Goal: Check status: Check status

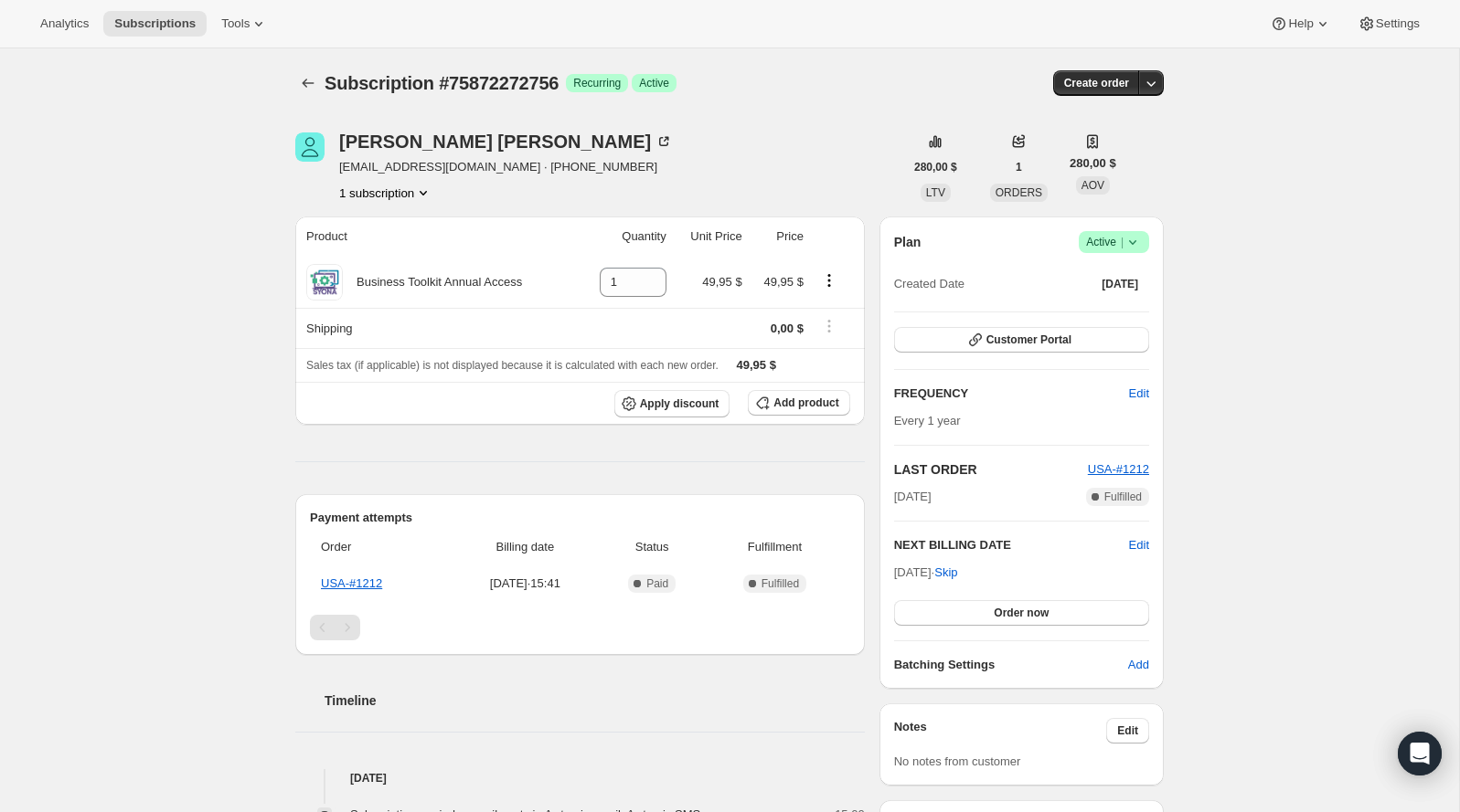
click at [555, 92] on span "Subscription #75872272756" at bounding box center [442, 83] width 234 height 20
copy span "75872272756"
click at [1125, 229] on div "Plan Logrado Active | Created Date [DATE] Customer Portal FREQUENCY Edit Every …" at bounding box center [1021, 452] width 284 height 473
click at [1125, 238] on icon at bounding box center [1132, 242] width 19 height 19
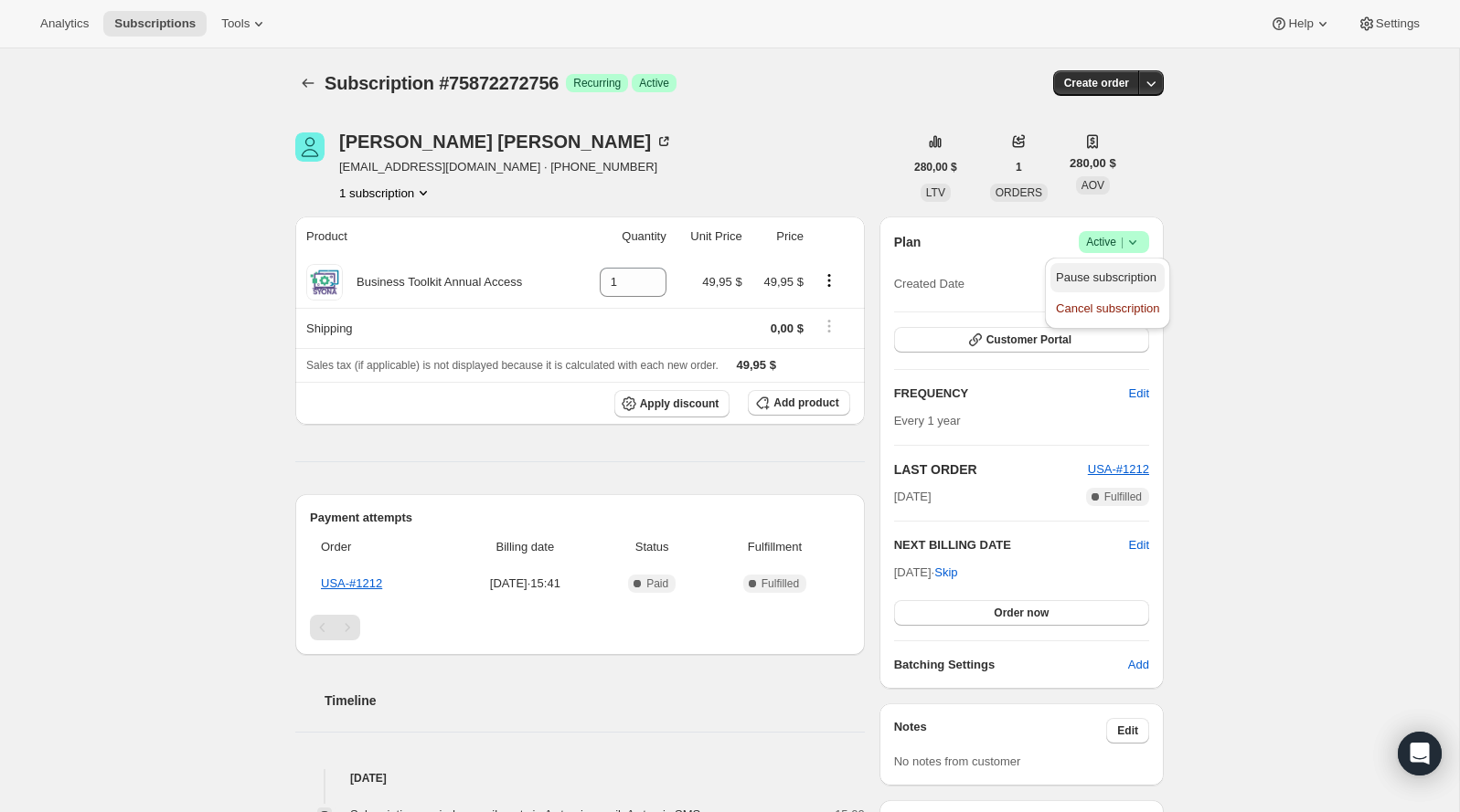
click at [1127, 283] on span "Pause subscription" at bounding box center [1105, 277] width 100 height 14
click at [1117, 236] on span "Active |" at bounding box center [1113, 242] width 56 height 19
click at [1109, 264] on button "Pause subscription" at bounding box center [1107, 278] width 114 height 29
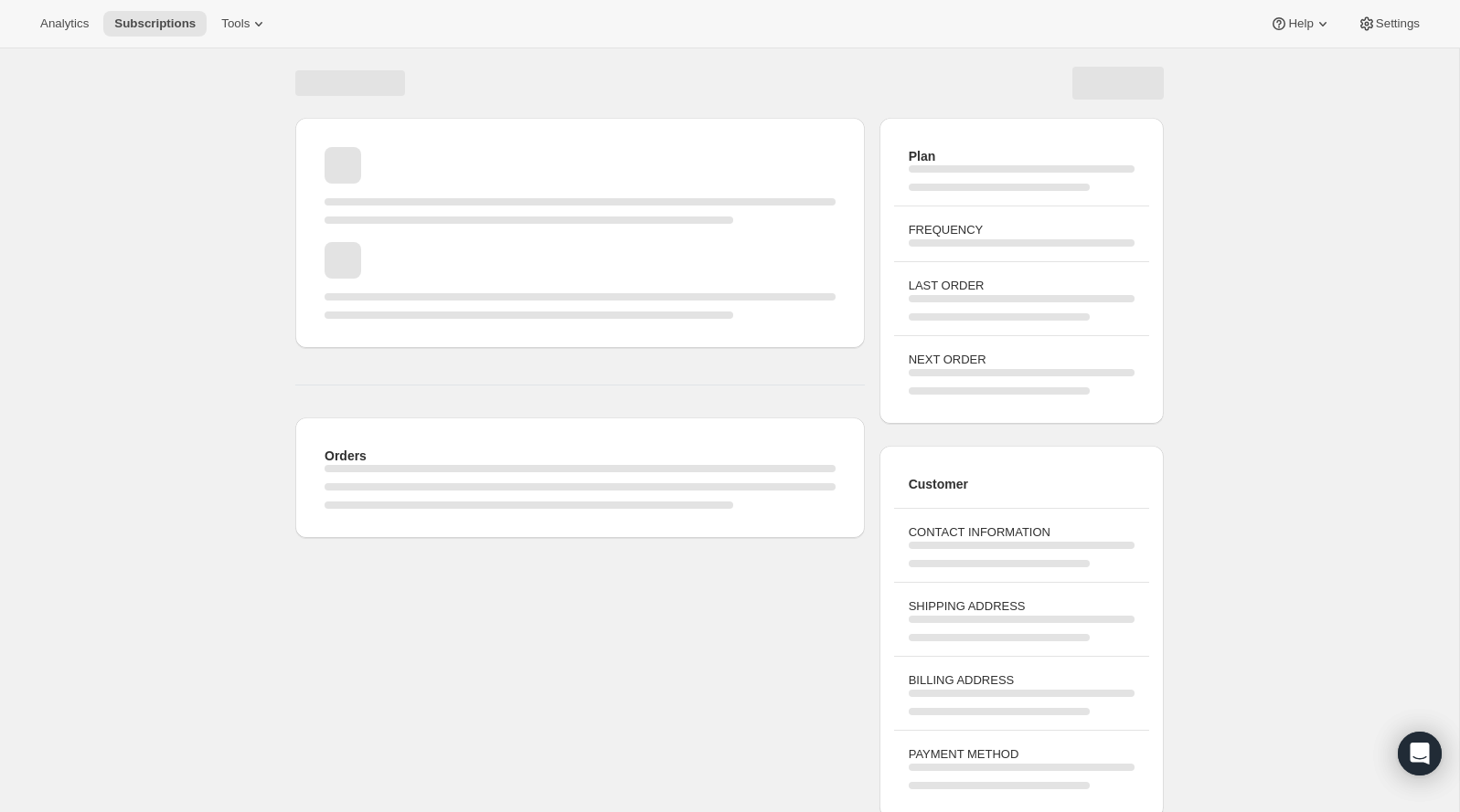
click at [501, 62] on div "Cargando página" at bounding box center [730, 83] width 868 height 69
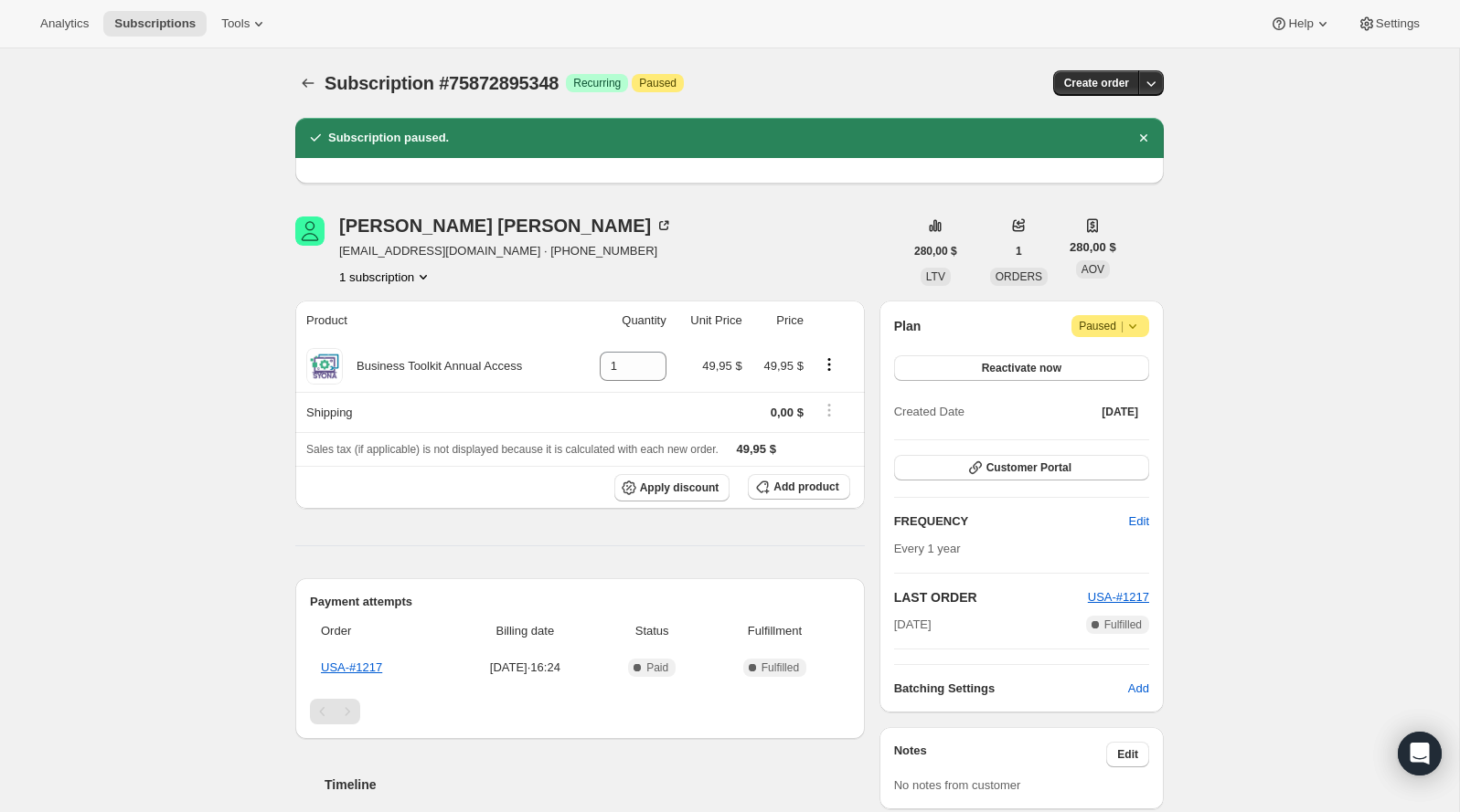
click at [501, 79] on span "Subscription #75872895348" at bounding box center [442, 83] width 234 height 20
copy span "75872895348"
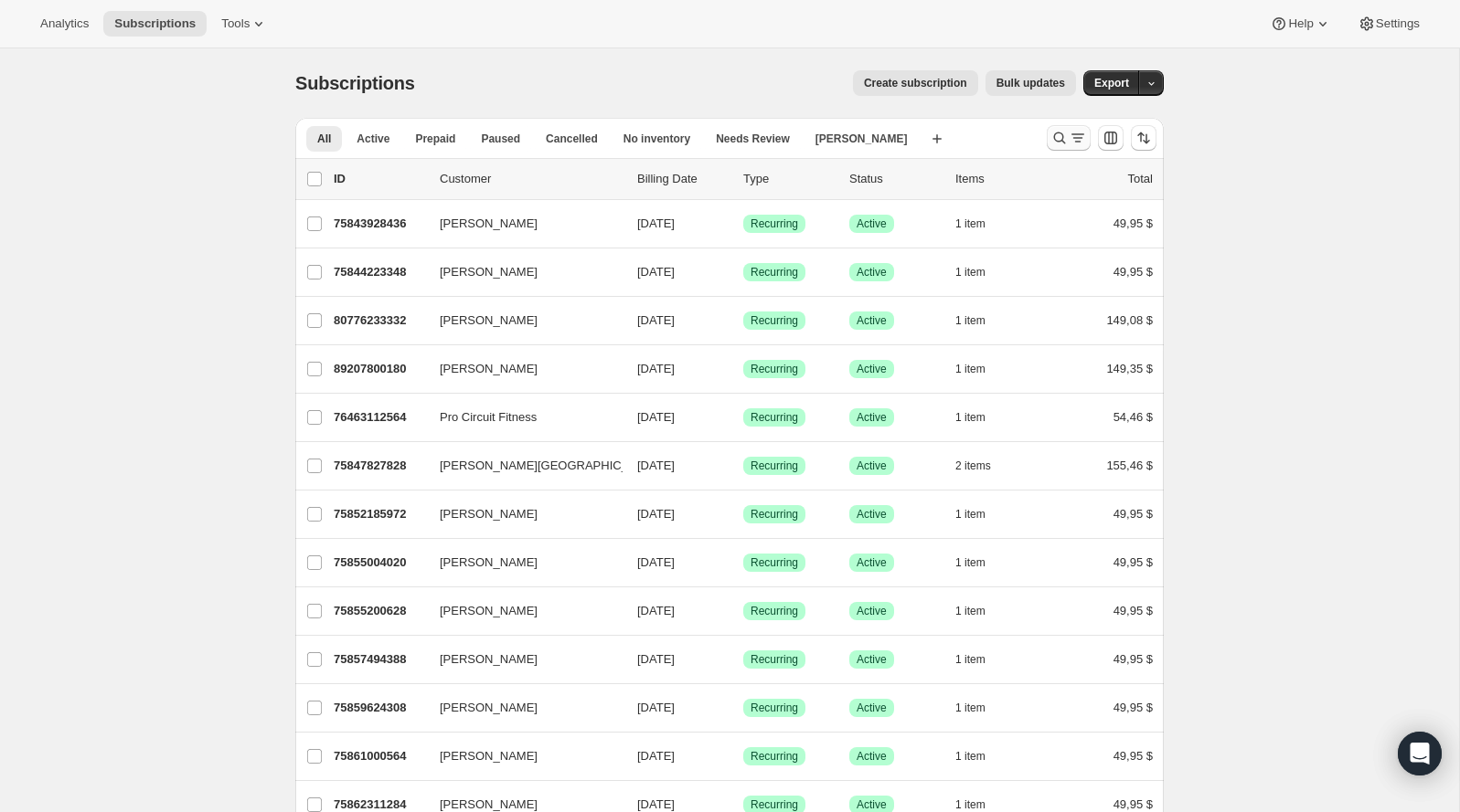
click at [1064, 137] on icon "Buscar y filtrar resultados" at bounding box center [1059, 137] width 19 height 19
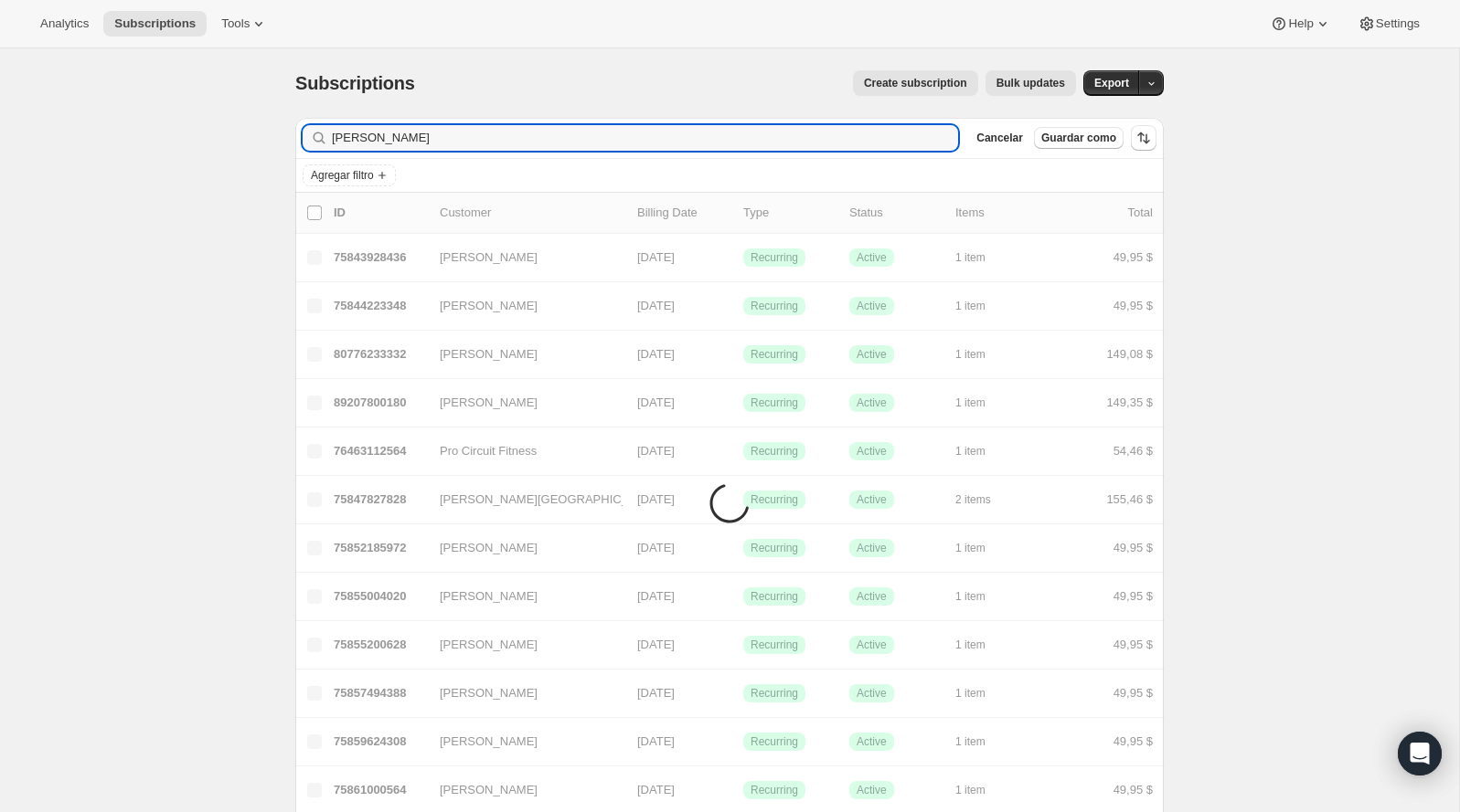
type input "carma"
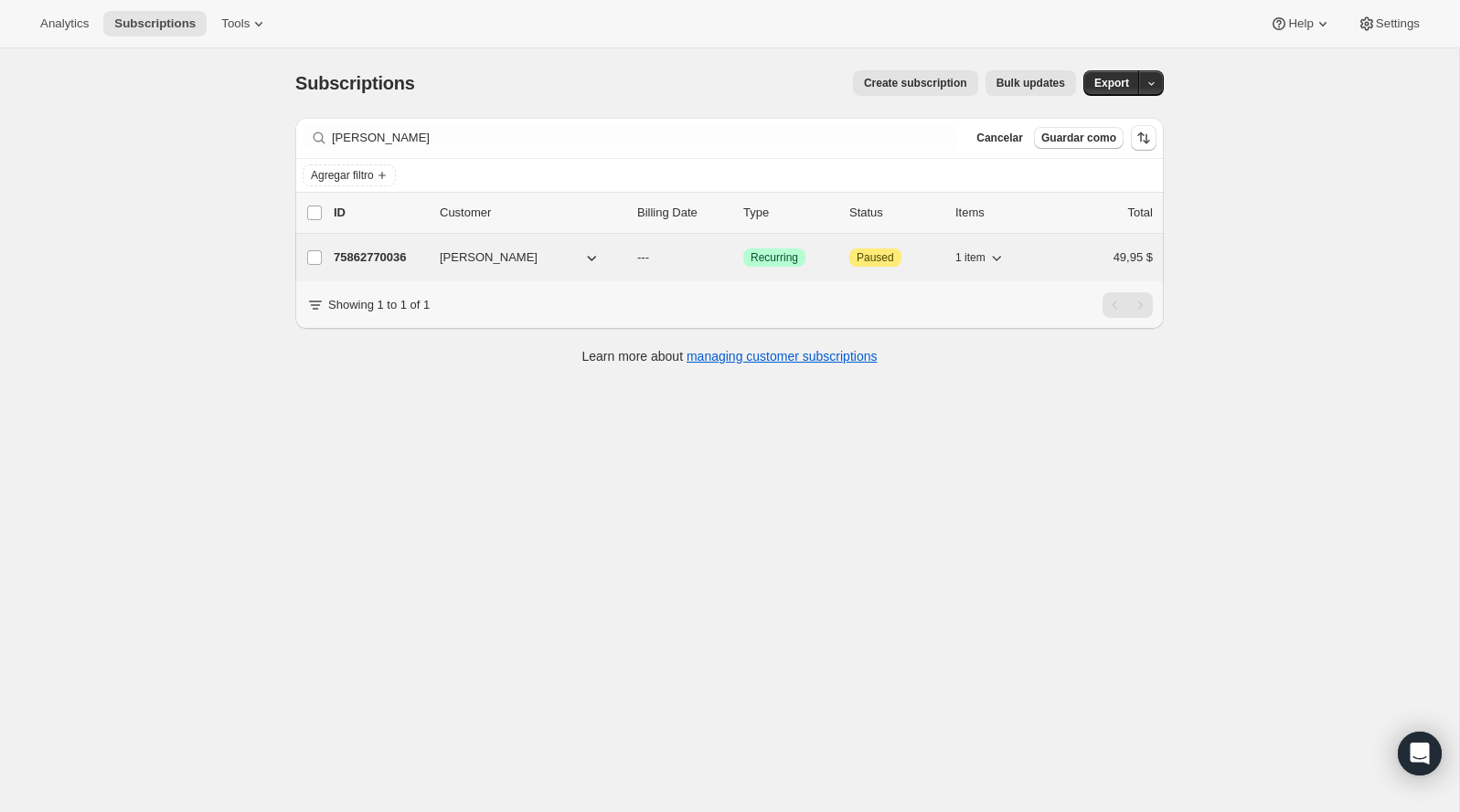
click at [411, 257] on p "75862770036" at bounding box center [379, 257] width 92 height 19
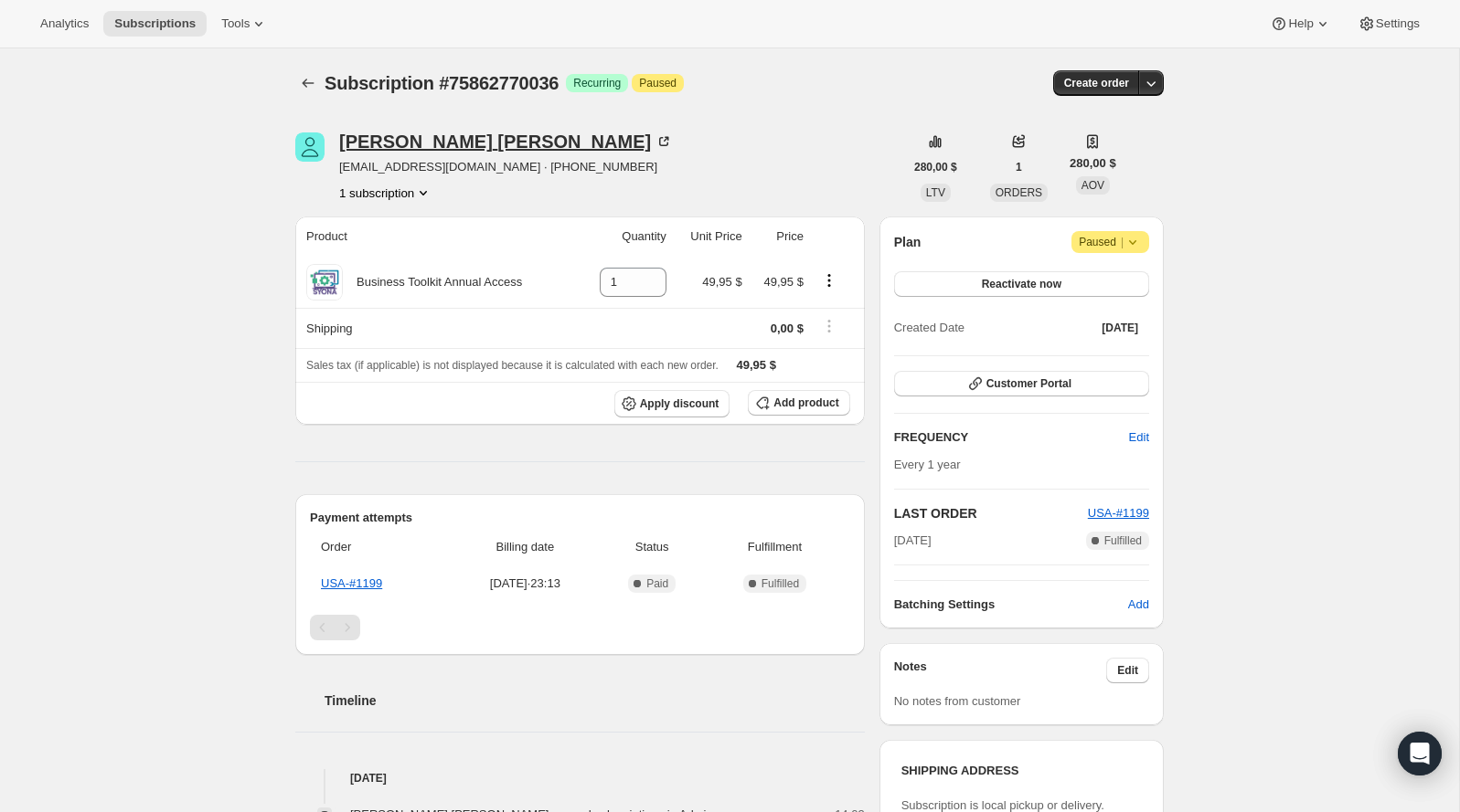
click at [414, 139] on div "Carma Bryan" at bounding box center [506, 141] width 334 height 19
click at [304, 82] on icon "Subscriptions" at bounding box center [308, 83] width 12 height 9
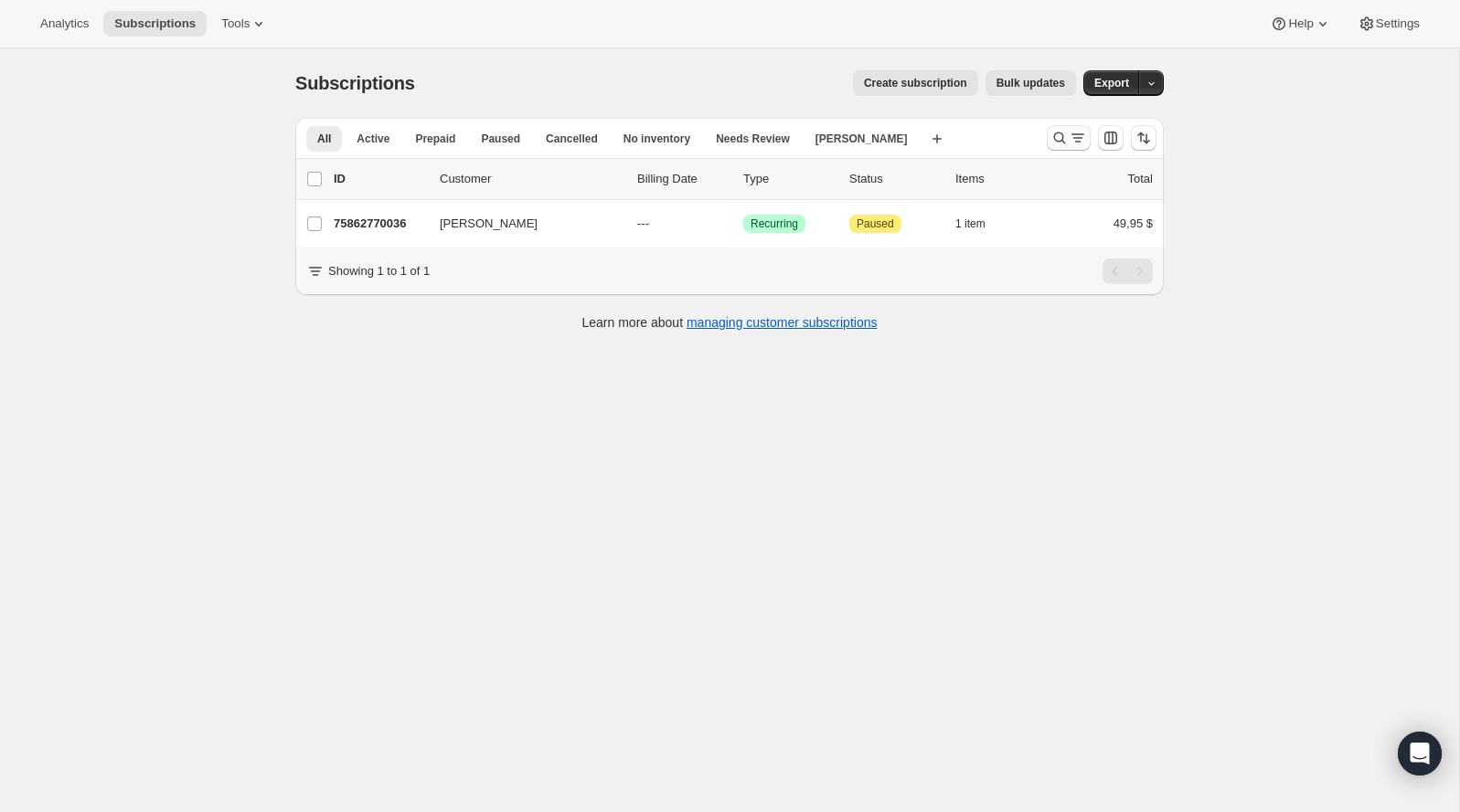
click at [1069, 143] on icon "Buscar y filtrar resultados" at bounding box center [1078, 137] width 19 height 19
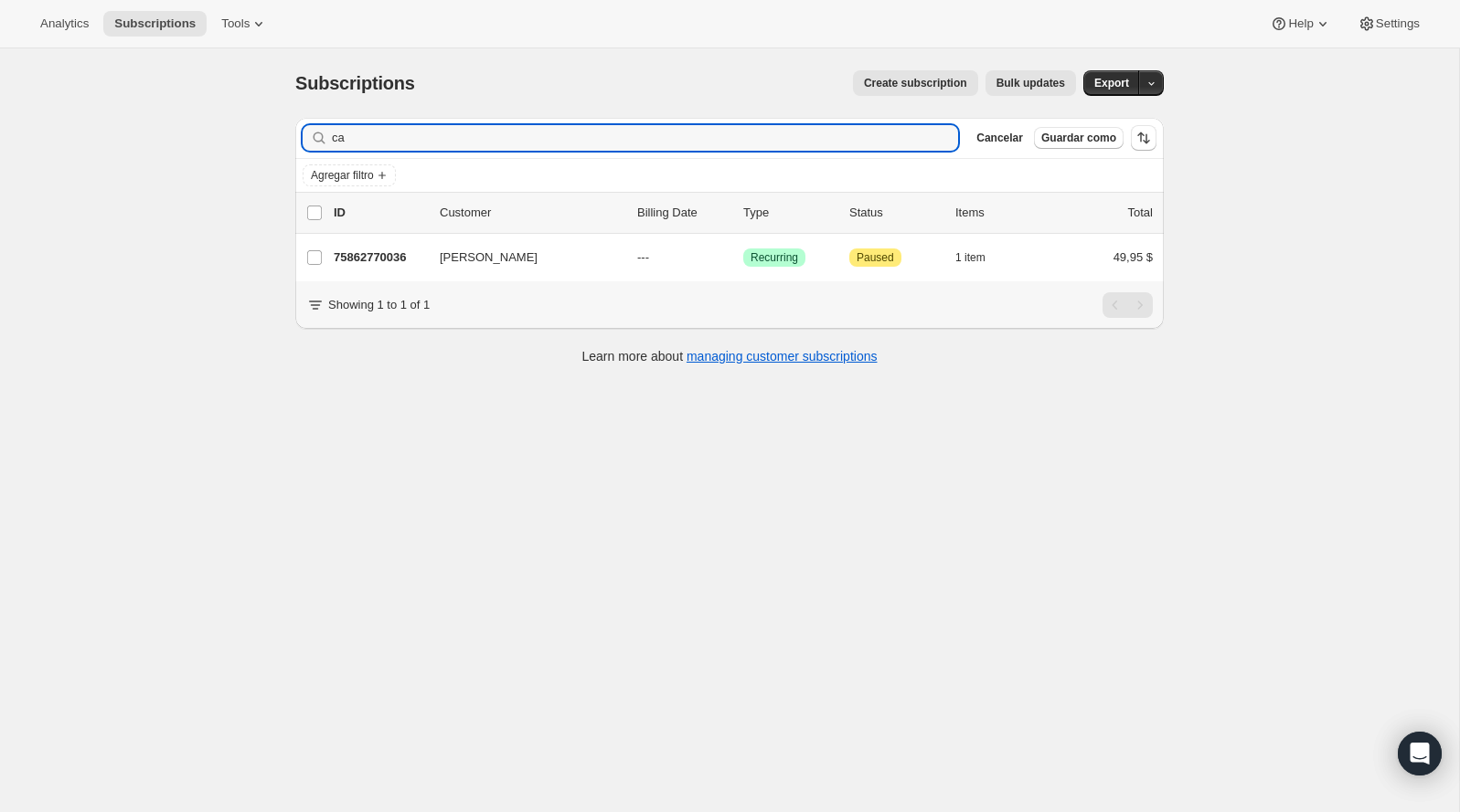
type input "c"
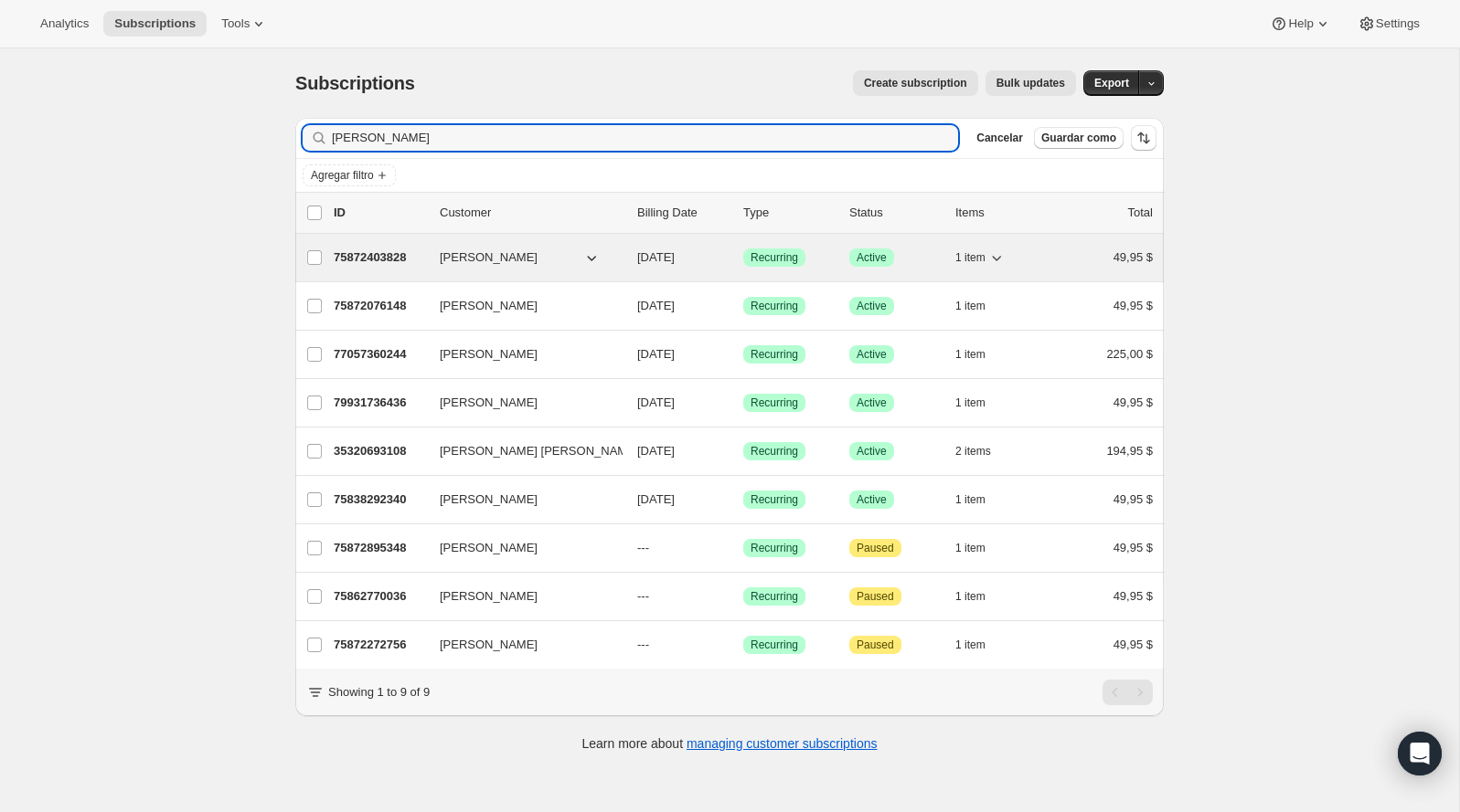
type input "bryan"
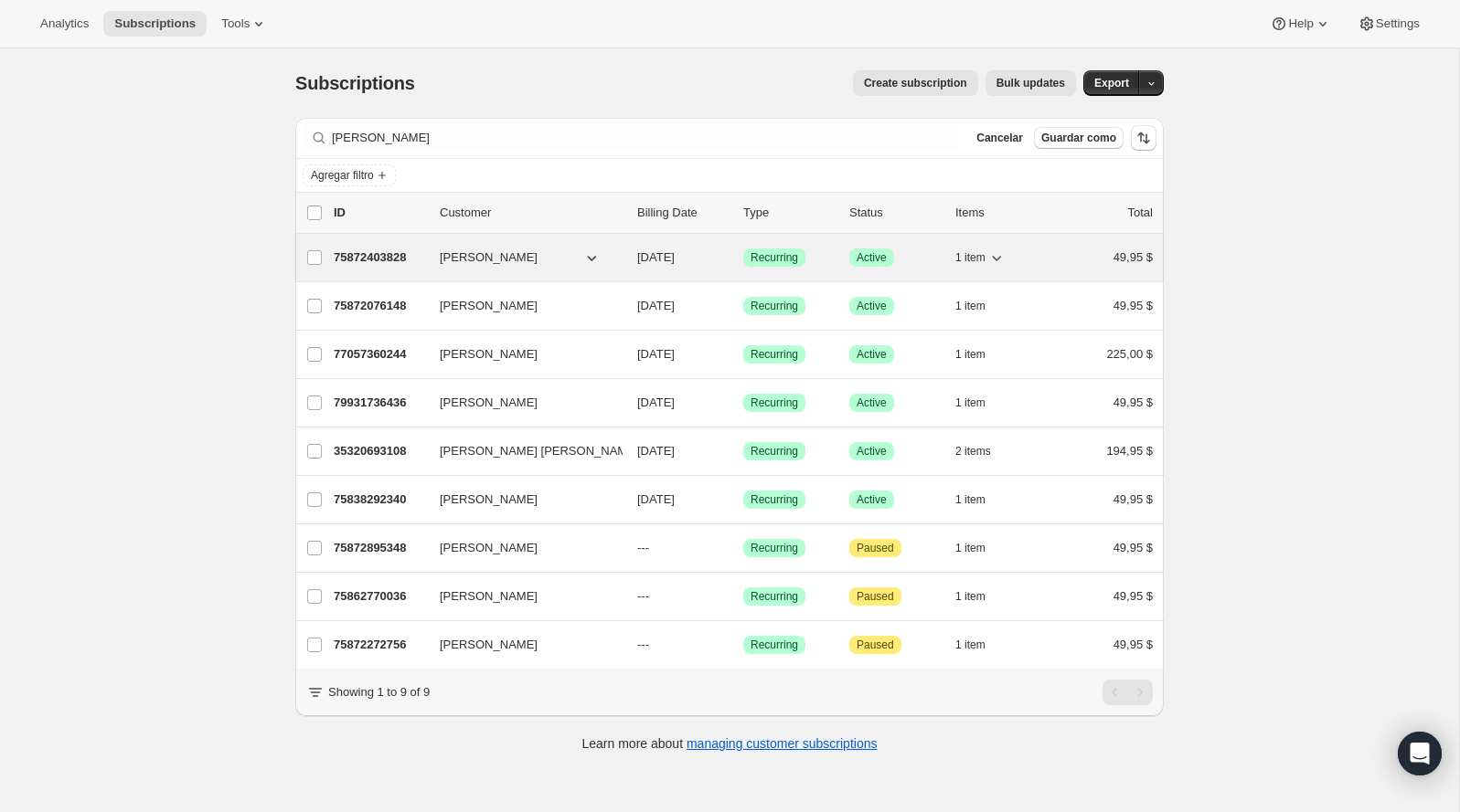
click at [398, 254] on p "75872403828" at bounding box center [379, 257] width 92 height 19
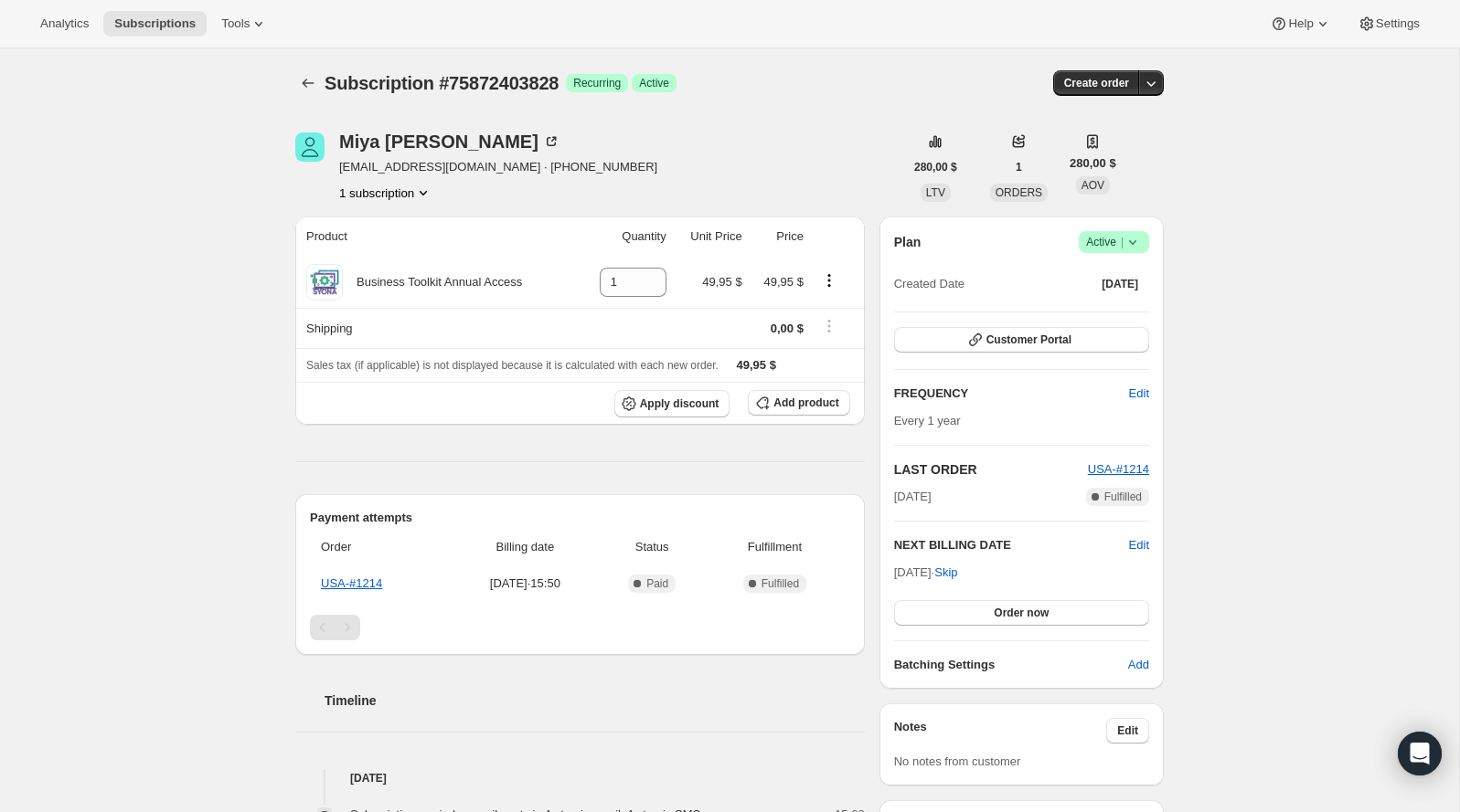
click at [1120, 225] on div "Plan Logrado Active | Created Date 8 oct 2024 Customer Portal FREQUENCY Edit Ev…" at bounding box center [1021, 452] width 284 height 473
click at [1121, 238] on span "|" at bounding box center [1122, 242] width 3 height 15
click at [1119, 270] on span "Pause subscription" at bounding box center [1105, 277] width 100 height 14
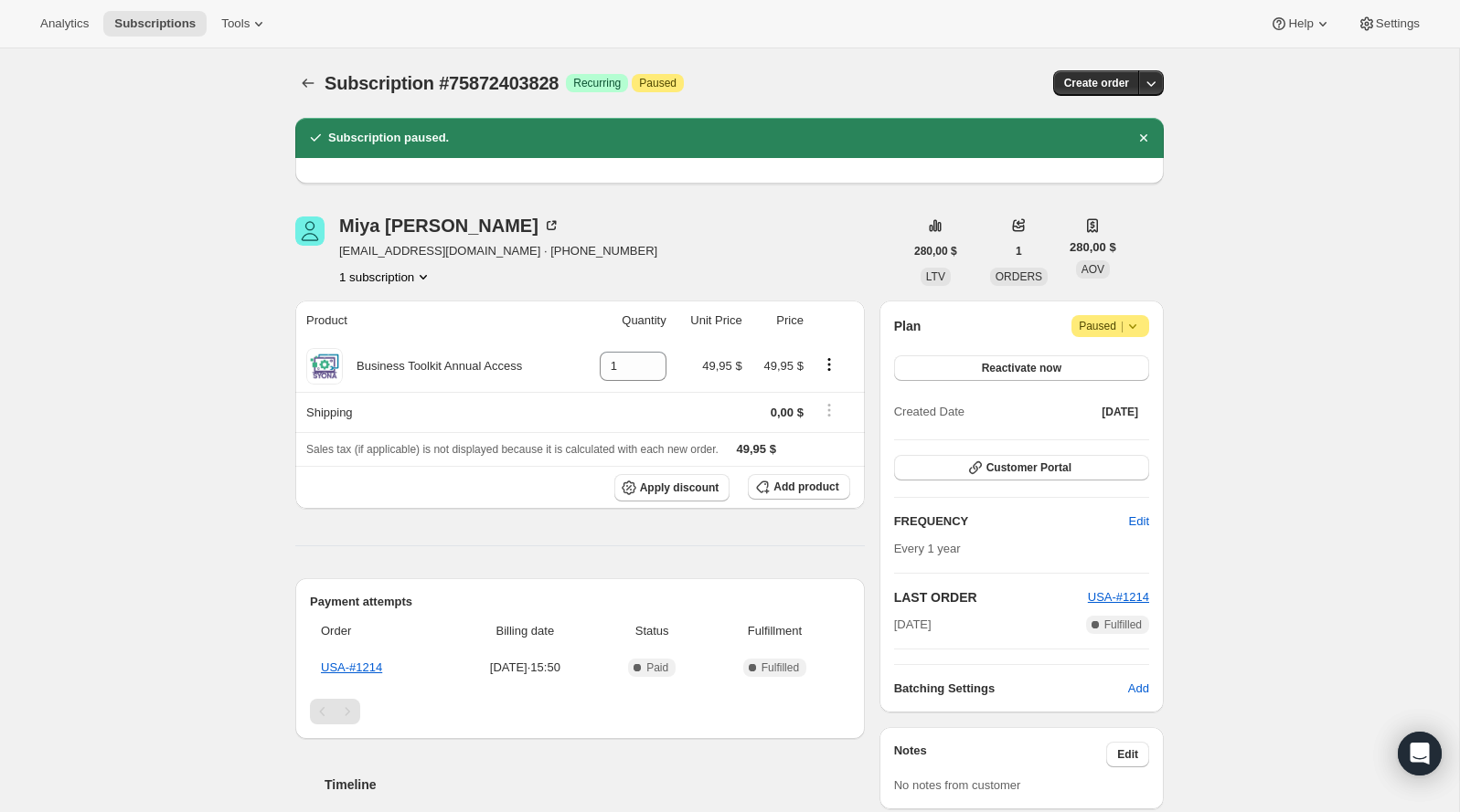
click at [324, 64] on div "Subscription #75872403828. Esta página está lista Subscription #75872403828 Log…" at bounding box center [730, 83] width 868 height 69
click at [310, 80] on icon "Subscriptions" at bounding box center [307, 83] width 19 height 19
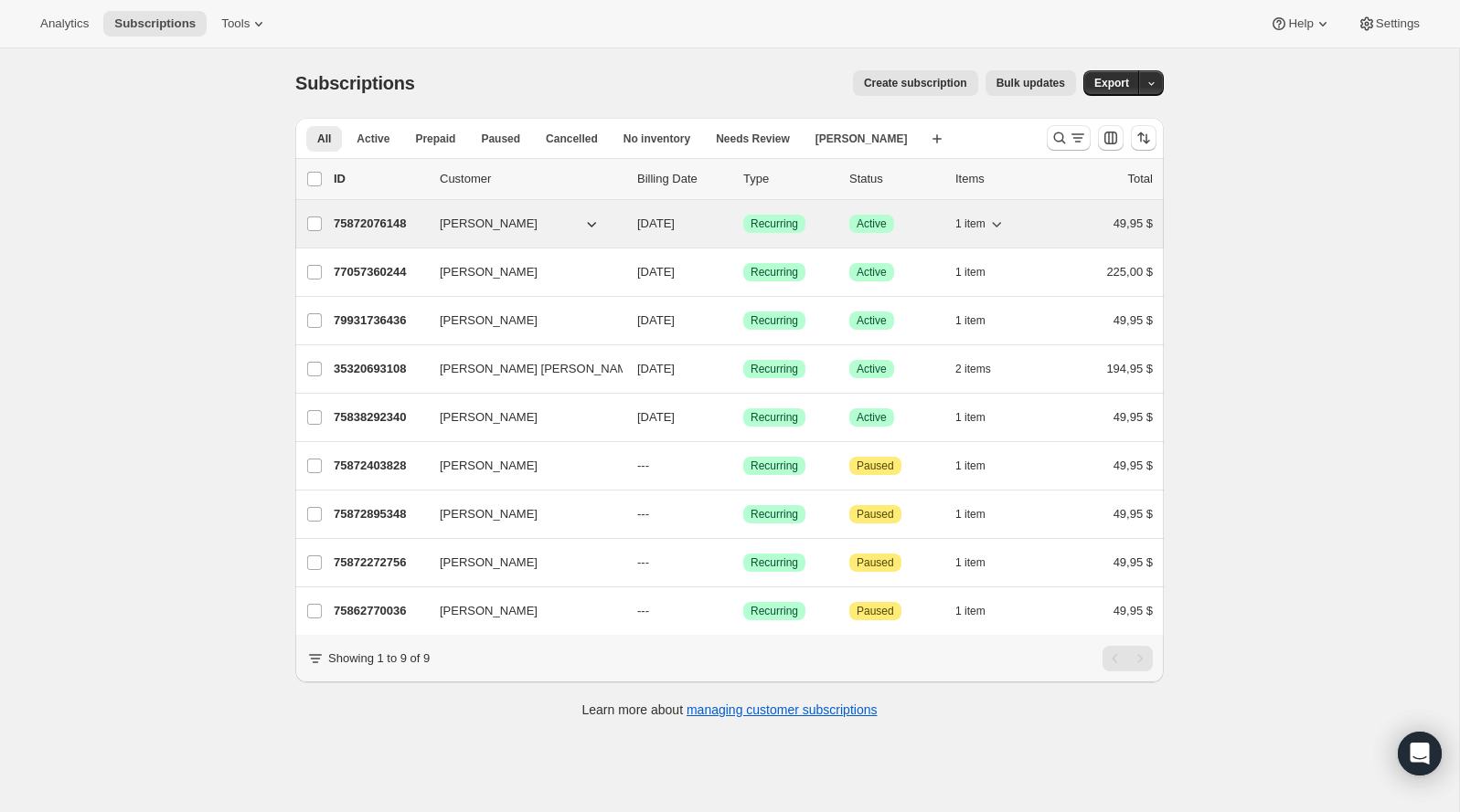
click at [517, 234] on div "75872076148 Debbi Bryan 10/08/2025 Logrado Recurring Logrado Active 1 item 49,9…" at bounding box center [743, 223] width 819 height 25
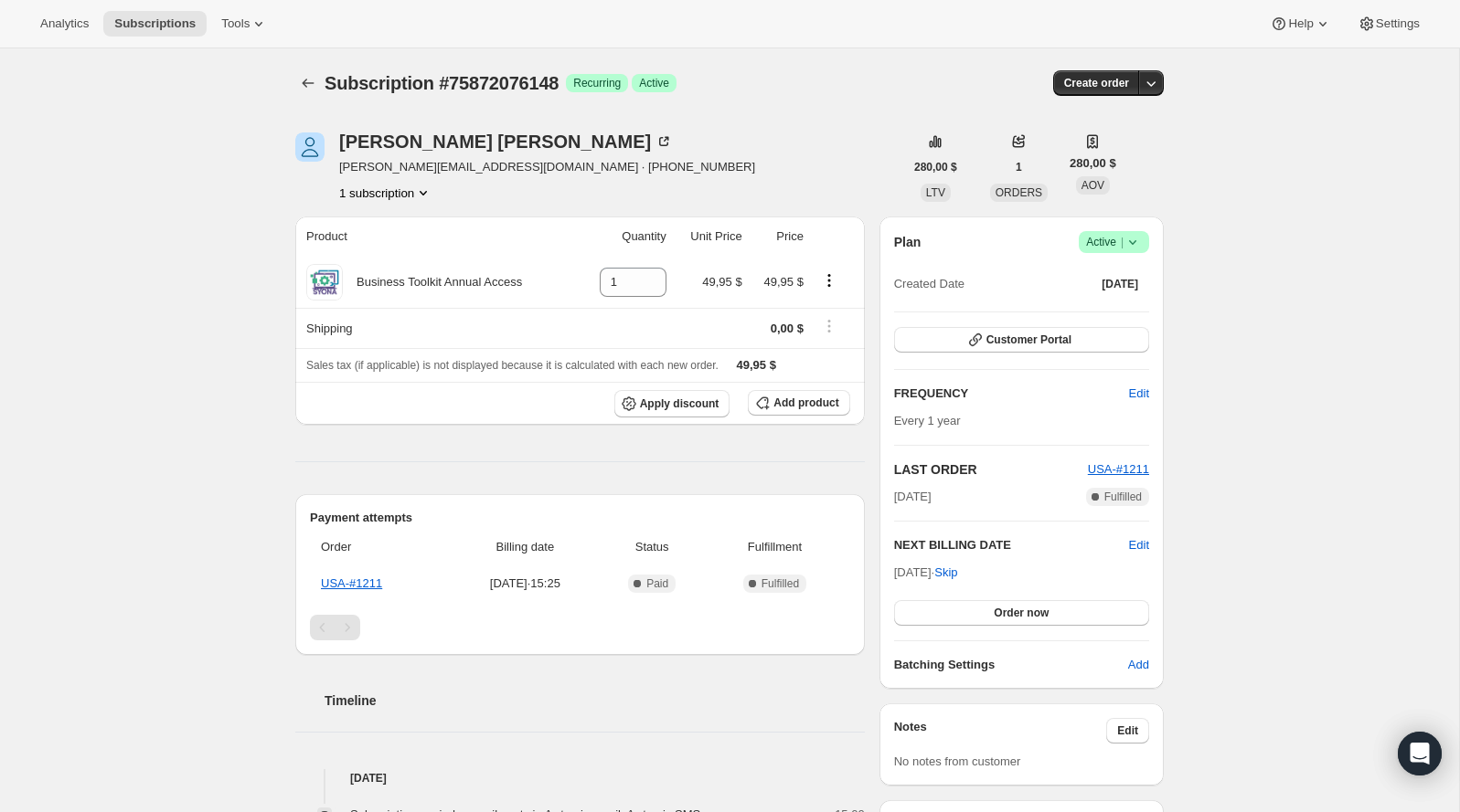
click at [1092, 236] on span "Active |" at bounding box center [1113, 242] width 56 height 19
click at [1095, 272] on span "Pause subscription" at bounding box center [1105, 277] width 100 height 14
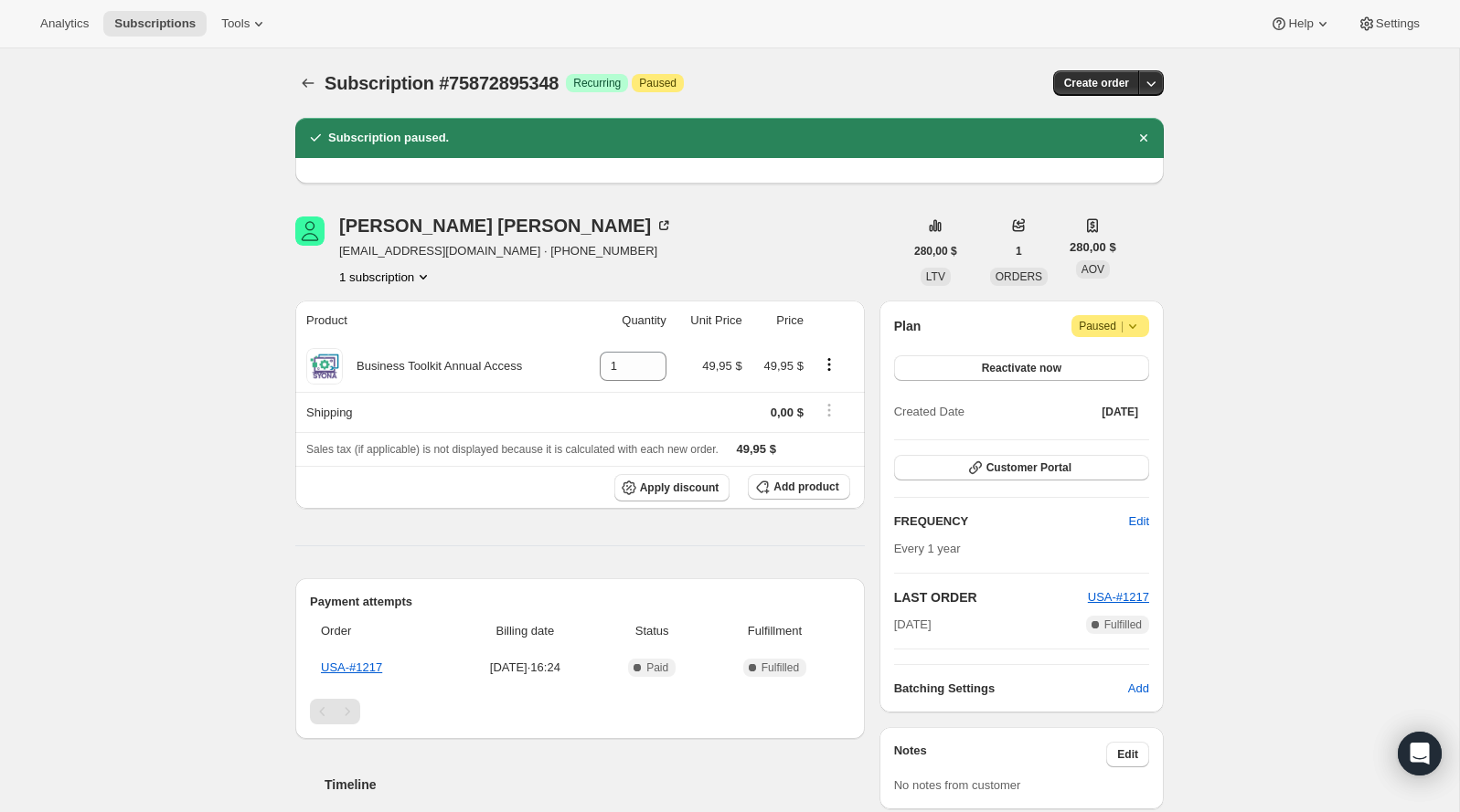
click at [320, 92] on div at bounding box center [310, 83] width 29 height 25
click at [309, 84] on icon "Subscriptions" at bounding box center [307, 83] width 19 height 19
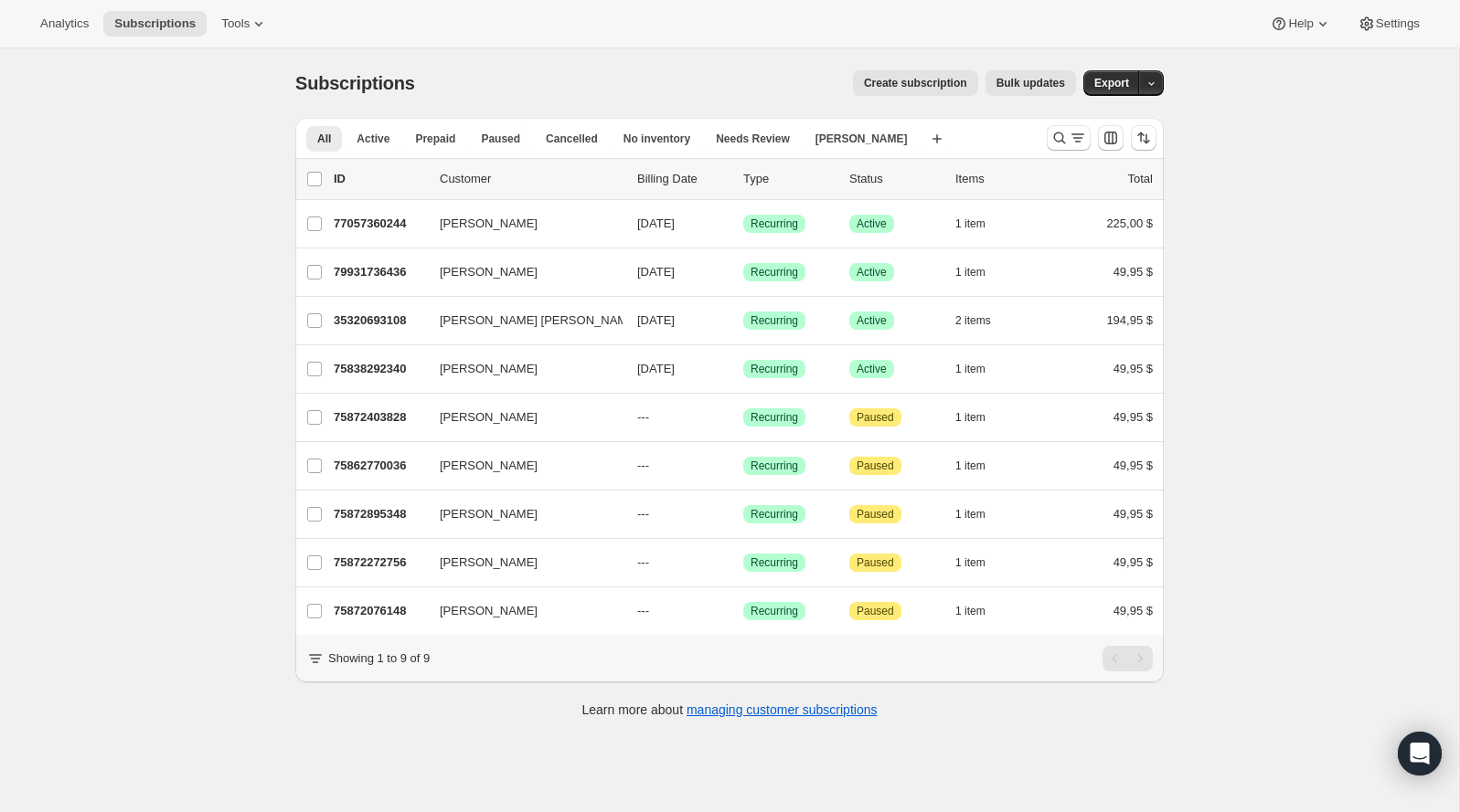
click at [1046, 133] on div at bounding box center [1101, 137] width 124 height 36
click at [1047, 133] on button "Buscar y filtrar resultados" at bounding box center [1068, 137] width 44 height 25
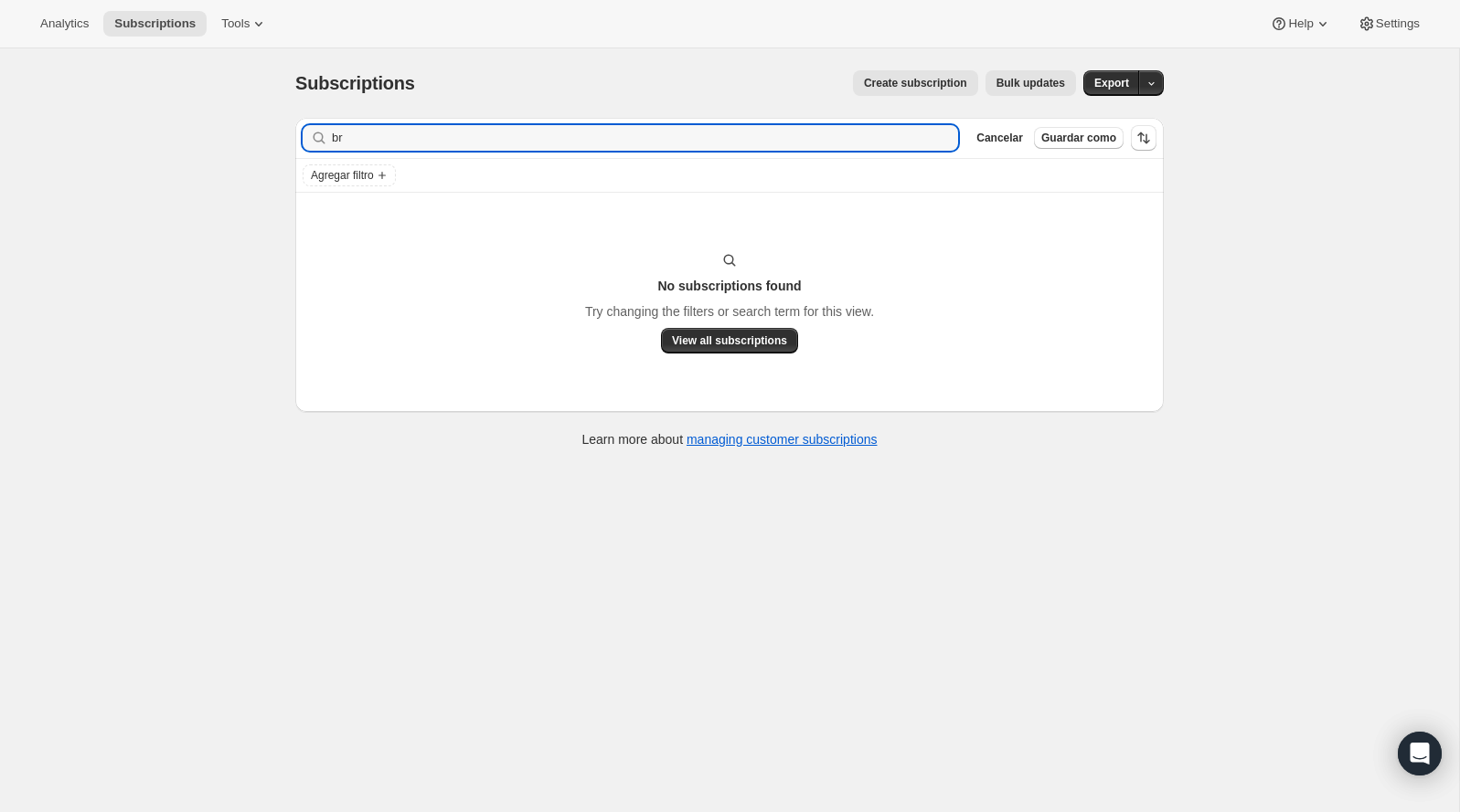
type input "b"
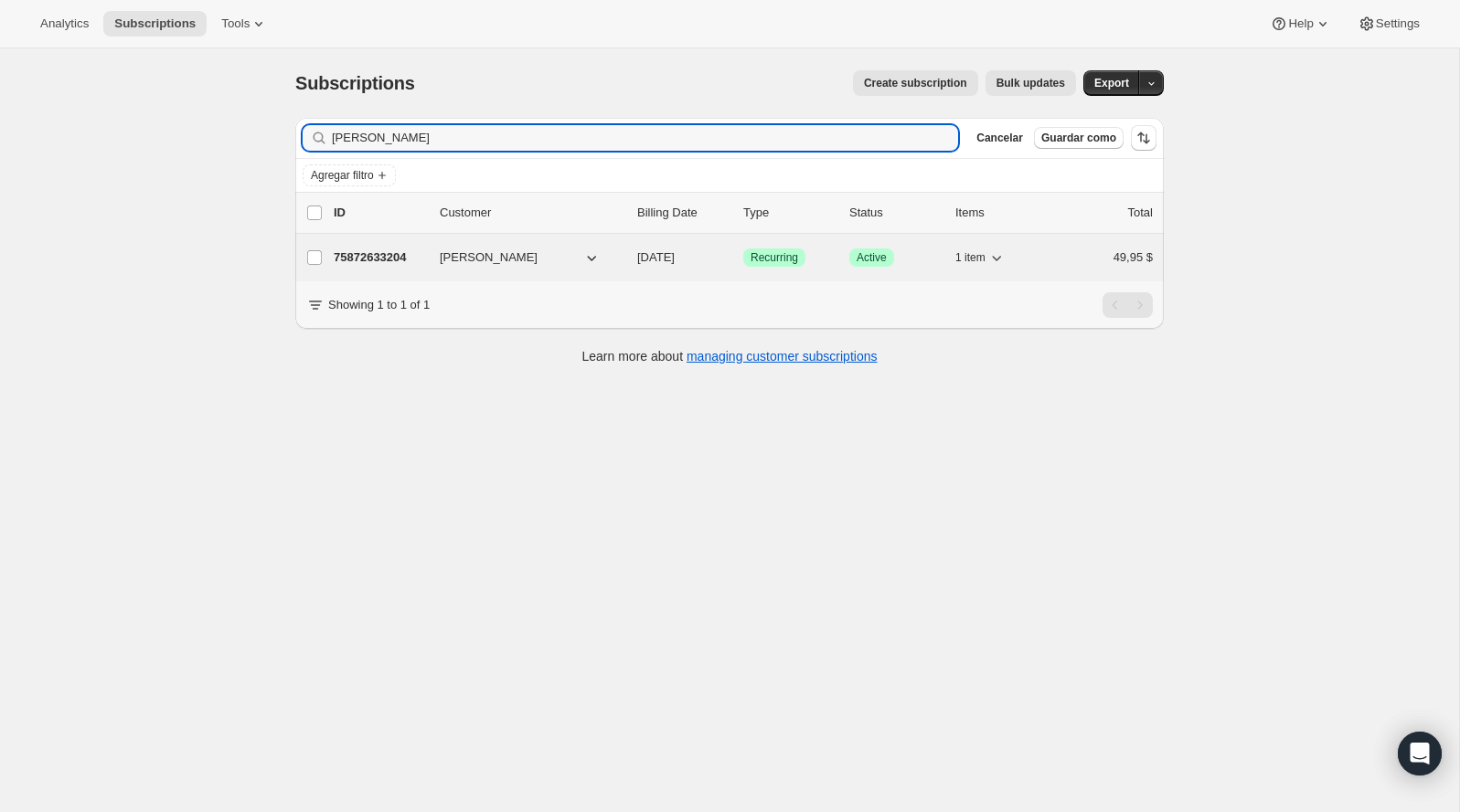
type input "glenda"
click at [357, 251] on p "75872633204" at bounding box center [379, 257] width 92 height 19
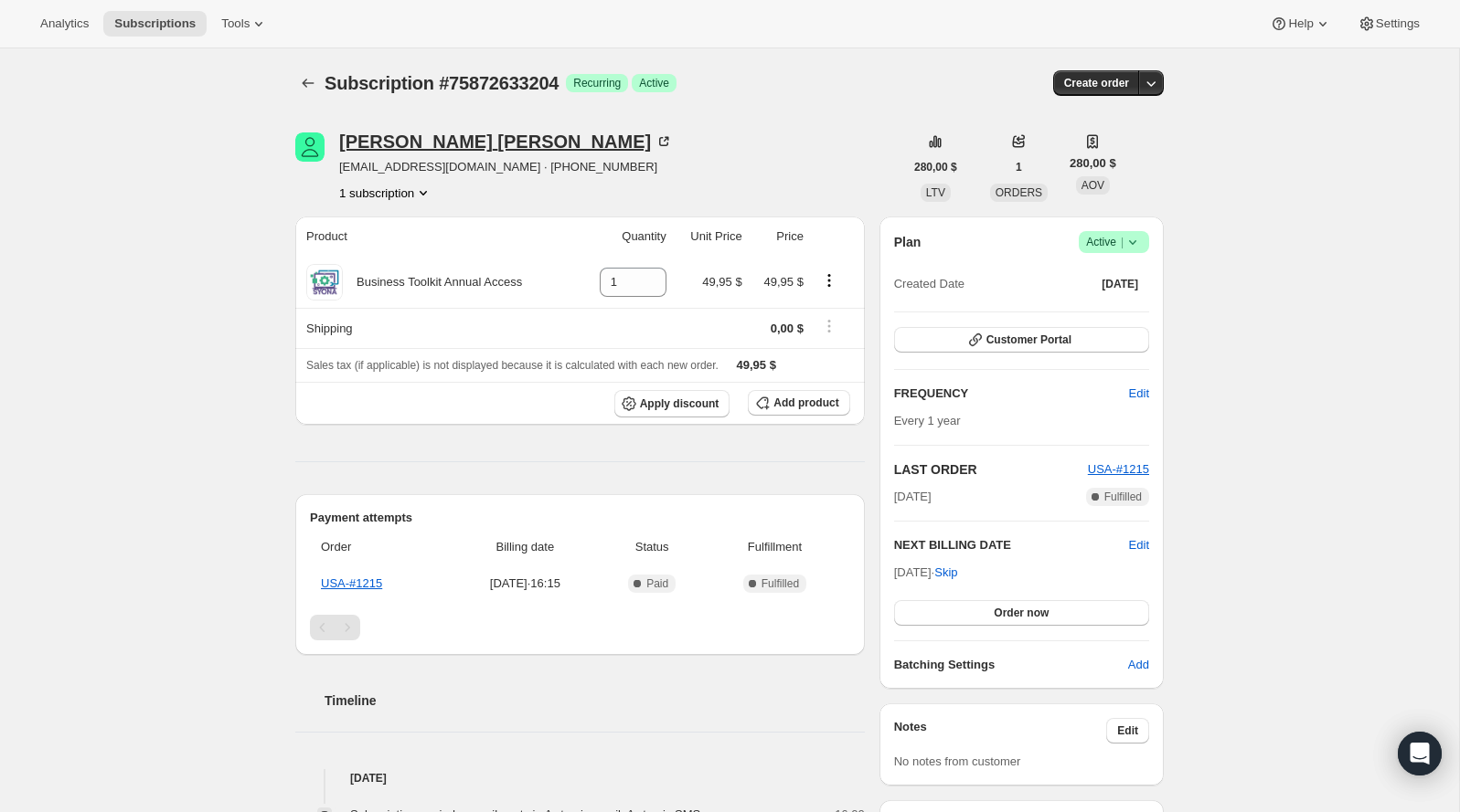
click at [441, 140] on div "Glenda Campbell" at bounding box center [506, 141] width 334 height 19
click at [1131, 235] on icon at bounding box center [1132, 242] width 19 height 19
click at [1113, 283] on span "Pause subscription" at bounding box center [1105, 277] width 100 height 14
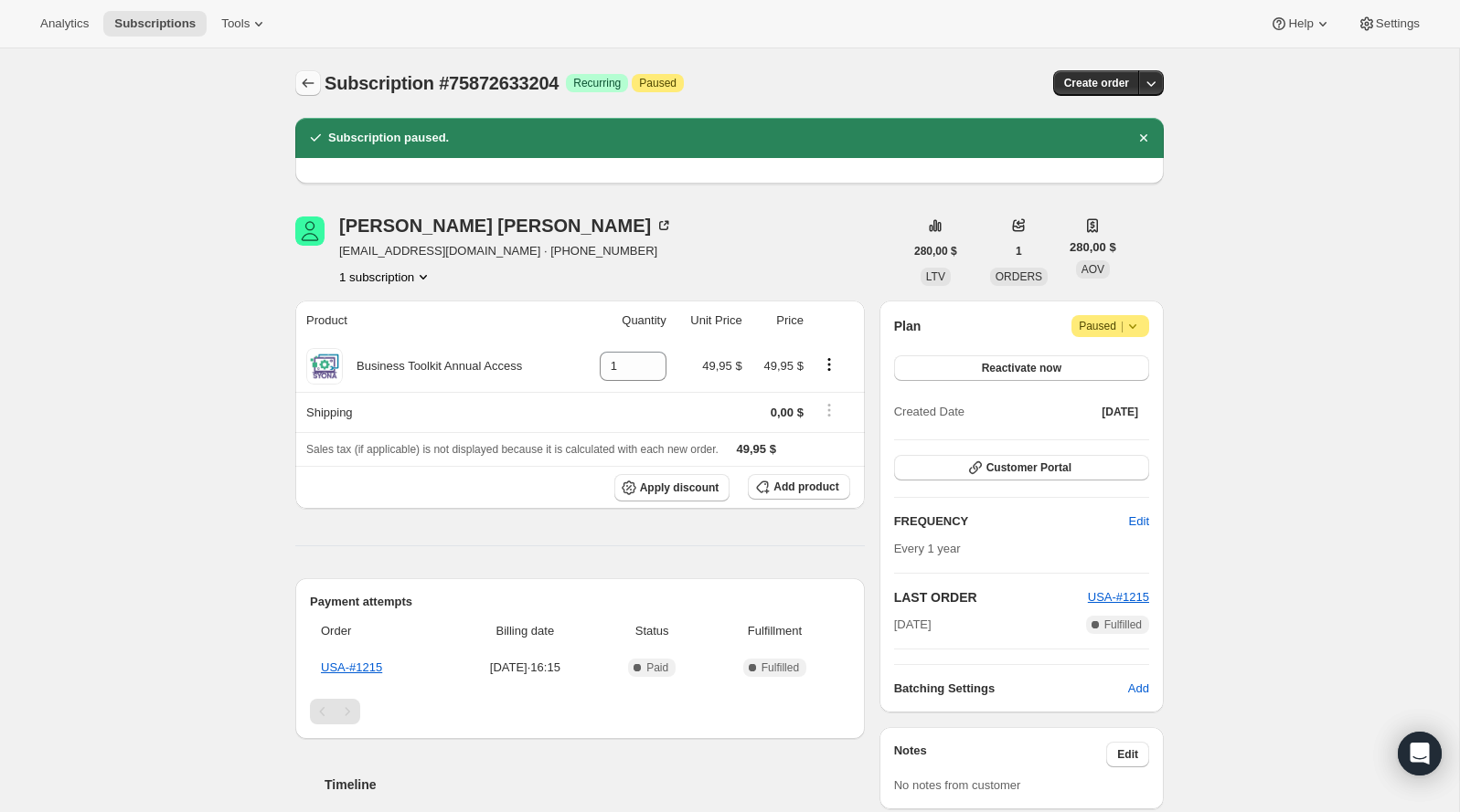
click at [317, 71] on button "Subscriptions" at bounding box center [308, 83] width 25 height 25
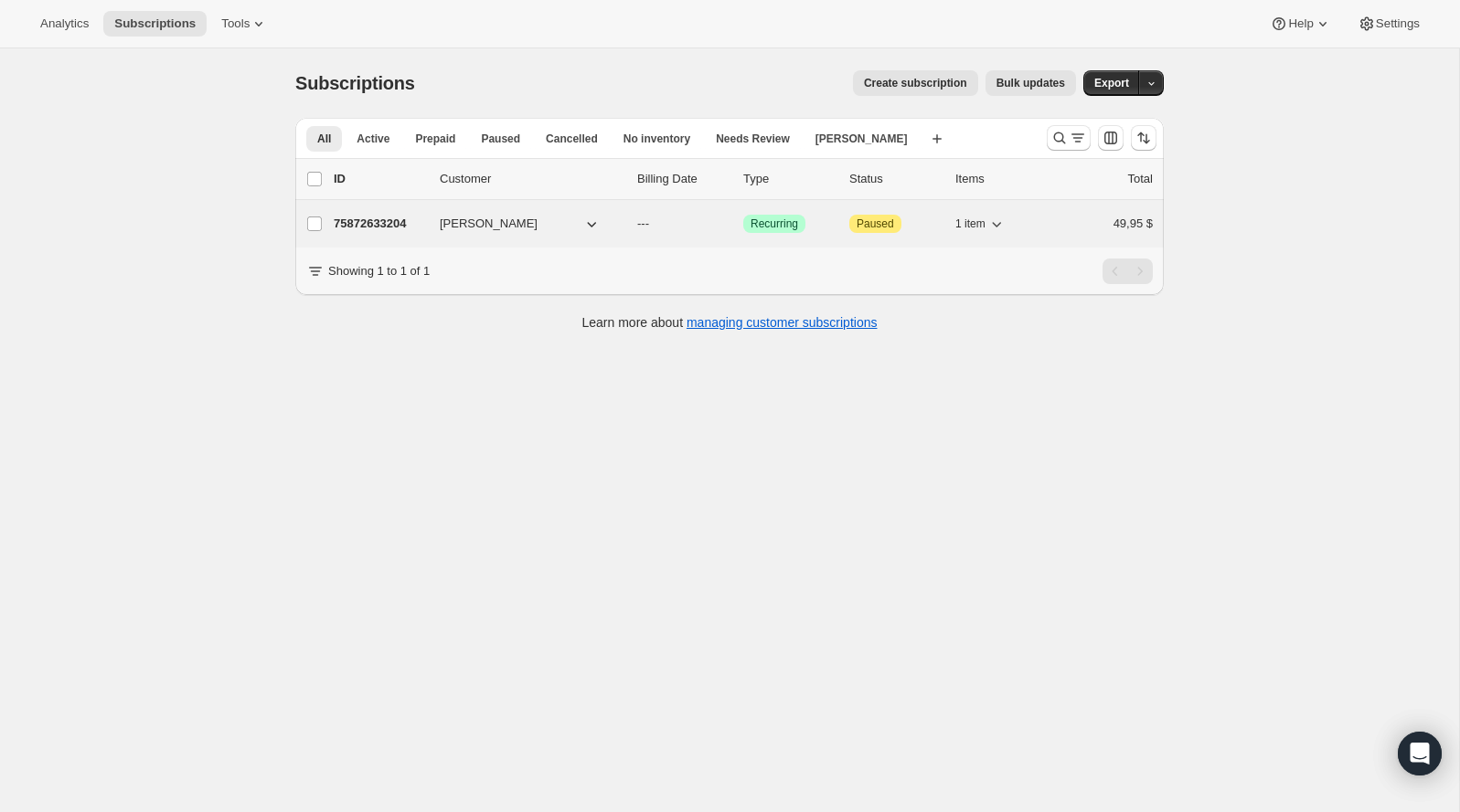
click at [589, 220] on icon "button" at bounding box center [591, 223] width 19 height 19
click at [591, 220] on icon "button" at bounding box center [591, 223] width 19 height 19
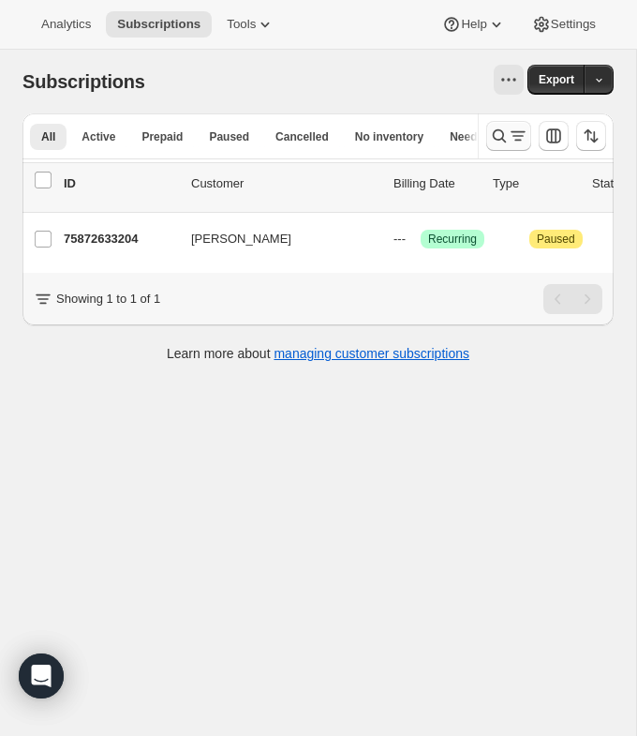
click at [490, 133] on icon "Buscar y filtrar resultados" at bounding box center [499, 136] width 19 height 19
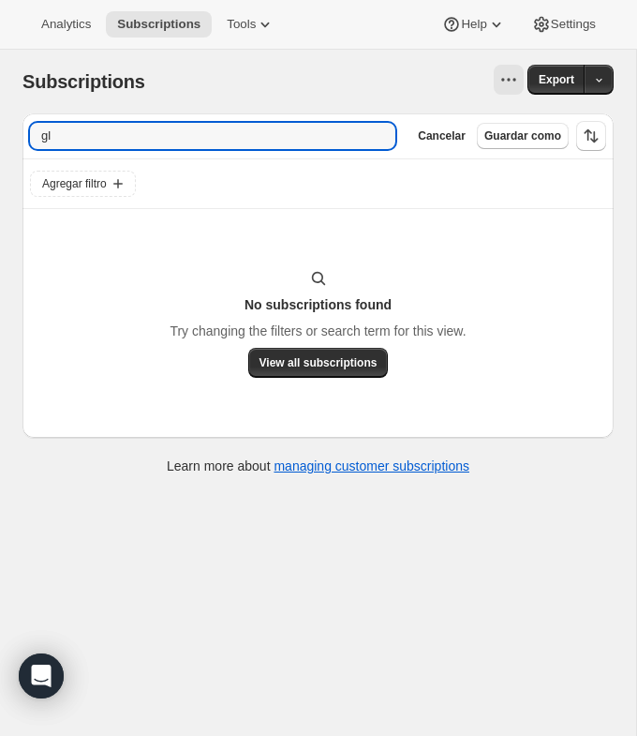
type input "g"
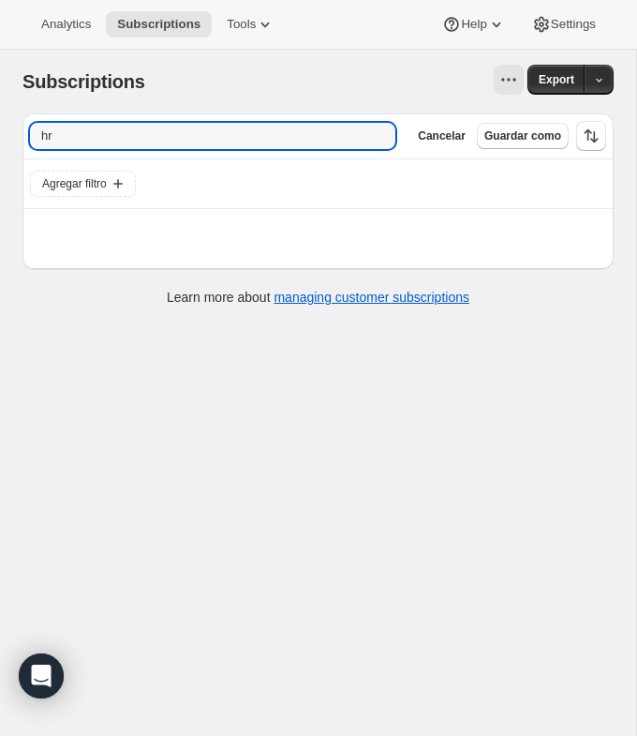
type input "h"
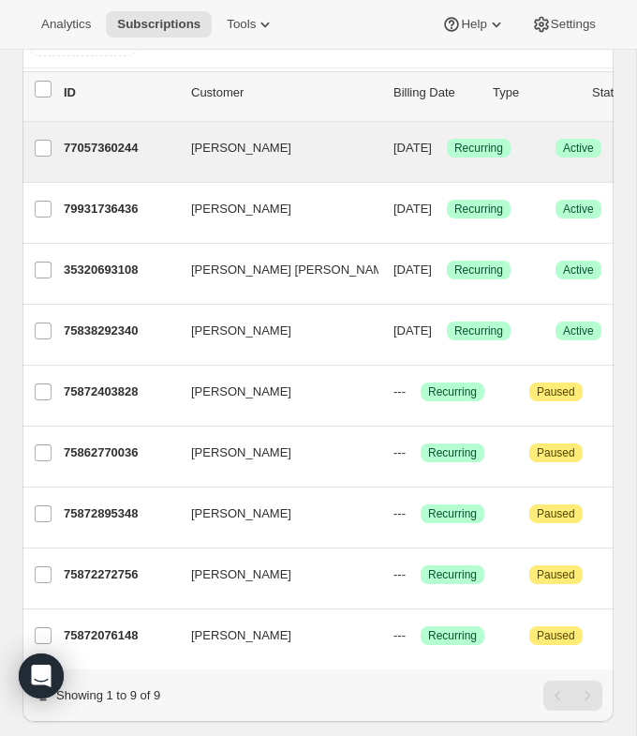
scroll to position [178, 0]
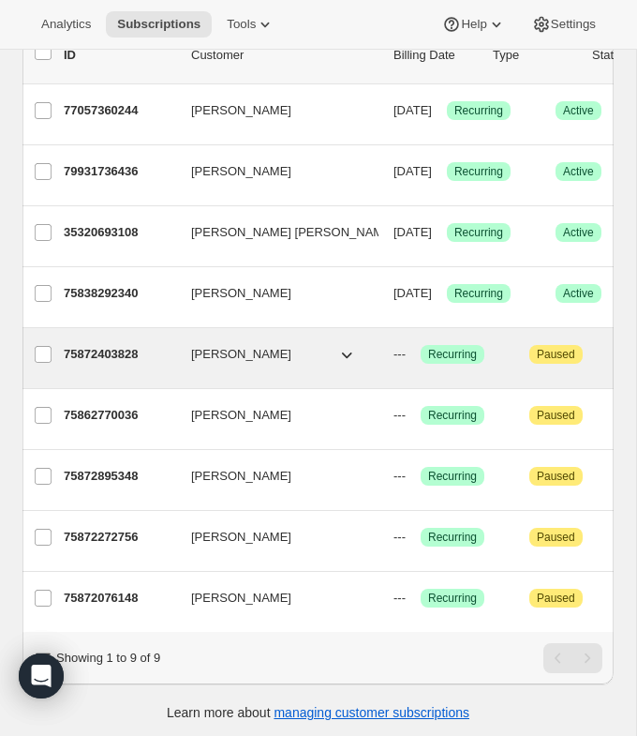
type input "bryan"
click at [353, 356] on icon "button" at bounding box center [346, 354] width 19 height 19
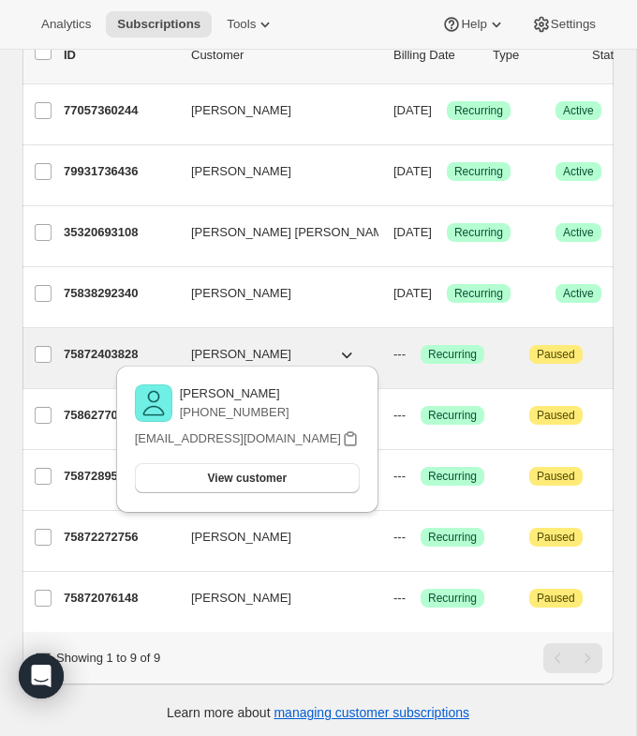
click at [350, 353] on icon "button" at bounding box center [346, 354] width 19 height 19
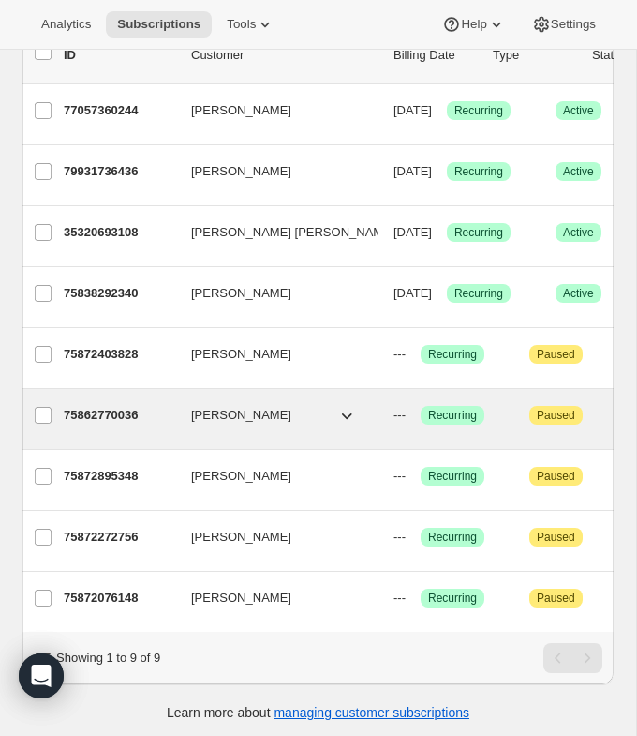
click at [354, 412] on icon "button" at bounding box center [346, 415] width 19 height 19
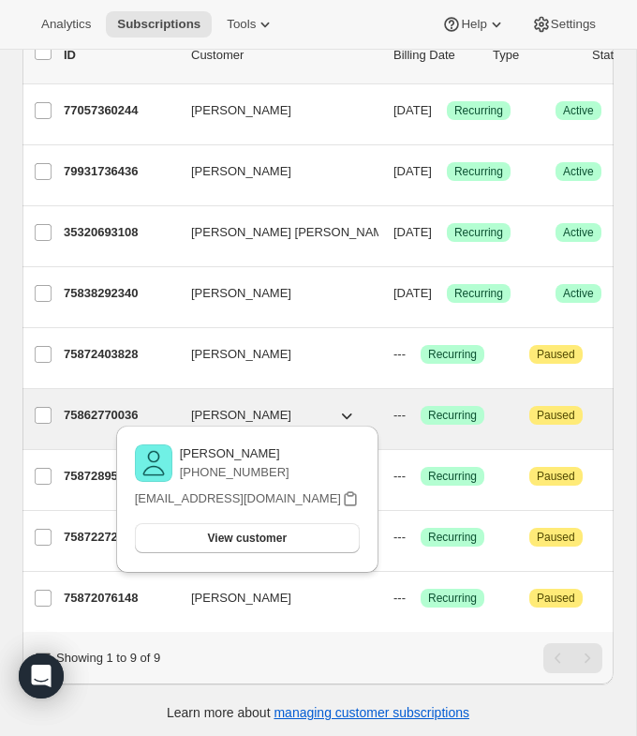
click at [354, 412] on icon "button" at bounding box center [346, 415] width 19 height 19
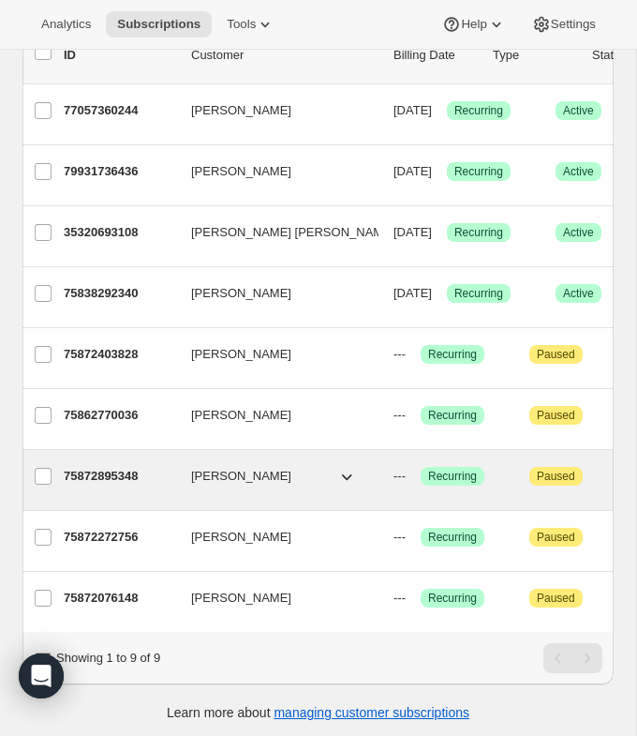
click at [350, 476] on icon "button" at bounding box center [346, 476] width 19 height 19
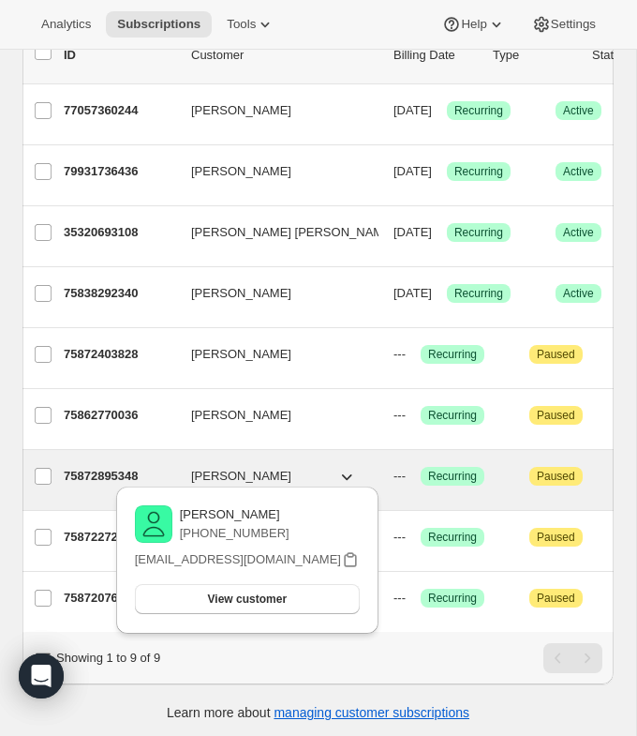
click at [350, 475] on icon "button" at bounding box center [346, 476] width 19 height 19
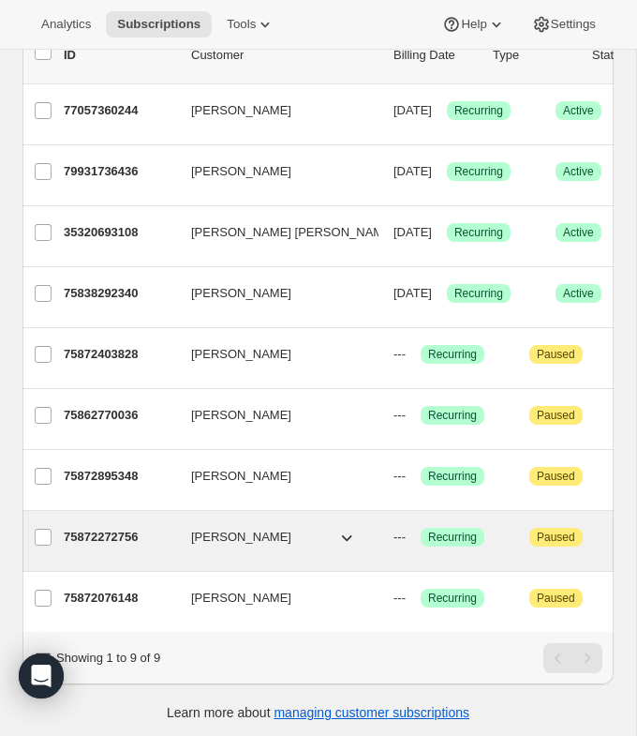
click at [350, 534] on icon "button" at bounding box center [346, 537] width 19 height 19
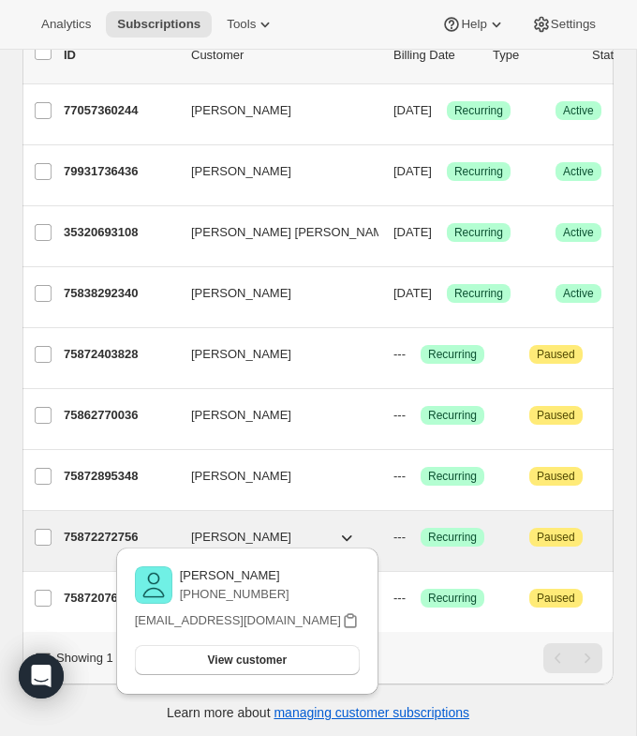
click at [347, 535] on icon "button" at bounding box center [347, 538] width 10 height 6
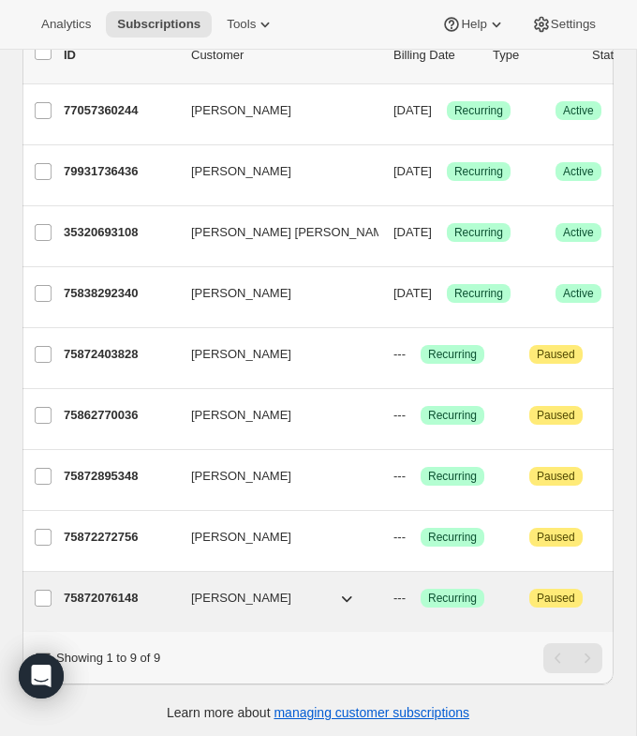
click at [344, 583] on div "75872076148 Debbi Bryan --- Logrado Recurring Atención Paused 1 item 49,95 $" at bounding box center [452, 598] width 777 height 30
